Goal: Transaction & Acquisition: Purchase product/service

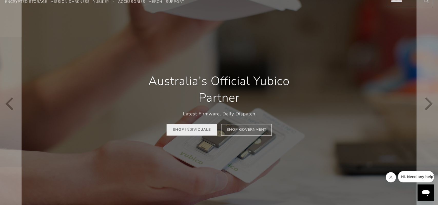
click at [189, 131] on link "Shop Individuals" at bounding box center [191, 130] width 51 height 12
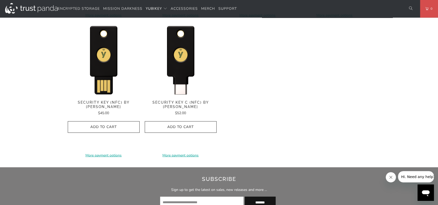
scroll to position [528, 0]
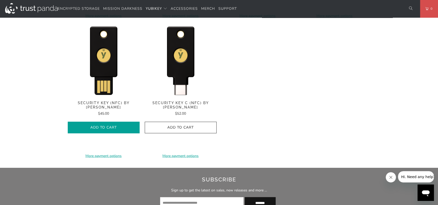
click at [116, 125] on span "Add to Cart" at bounding box center [103, 127] width 61 height 4
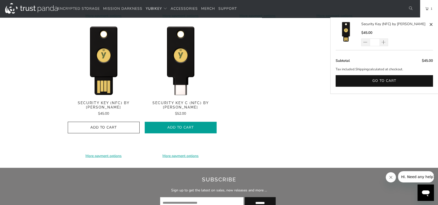
click at [184, 128] on span "Add to Cart" at bounding box center [180, 127] width 61 height 4
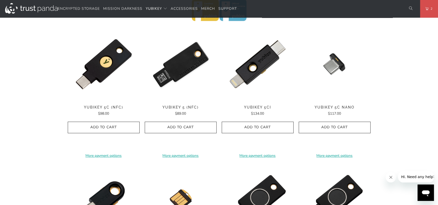
scroll to position [255, 0]
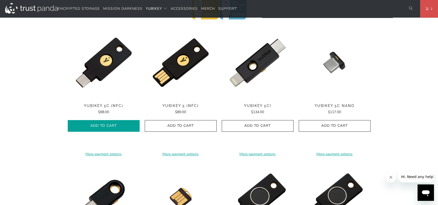
click at [107, 125] on icon "button" at bounding box center [103, 126] width 8 height 8
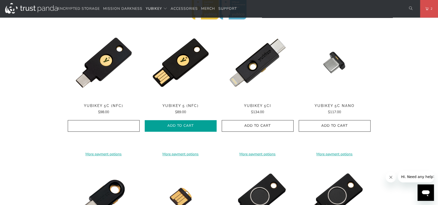
click at [175, 126] on span "Add to Cart" at bounding box center [180, 126] width 61 height 4
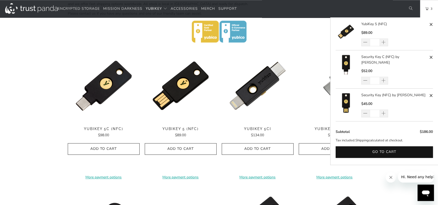
scroll to position [232, 0]
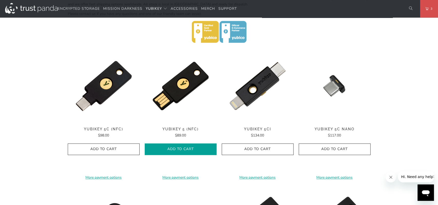
click at [194, 149] on span "Add to Cart" at bounding box center [180, 149] width 61 height 4
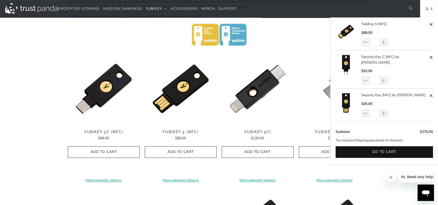
scroll to position [211, 0]
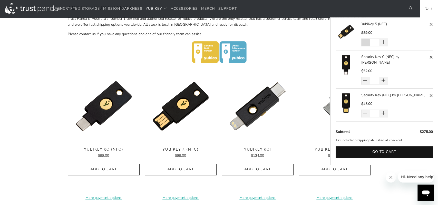
click at [366, 42] on span at bounding box center [365, 42] width 5 height 5
type input "*"
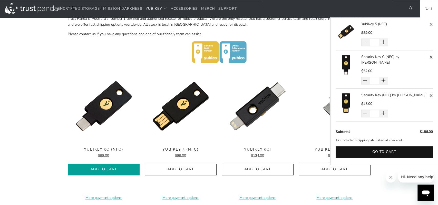
click at [111, 171] on span "Add to Cart" at bounding box center [103, 169] width 61 height 4
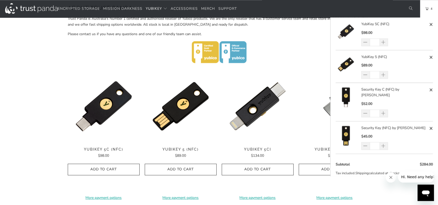
scroll to position [15, 0]
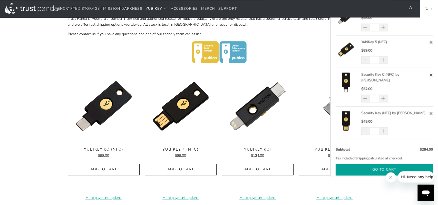
click at [385, 164] on button "Go to cart" at bounding box center [383, 170] width 97 height 12
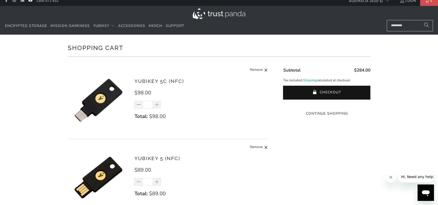
scroll to position [4, 0]
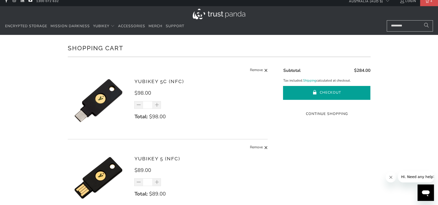
click at [333, 93] on button "Checkout" at bounding box center [326, 93] width 87 height 14
